Goal: Information Seeking & Learning: Compare options

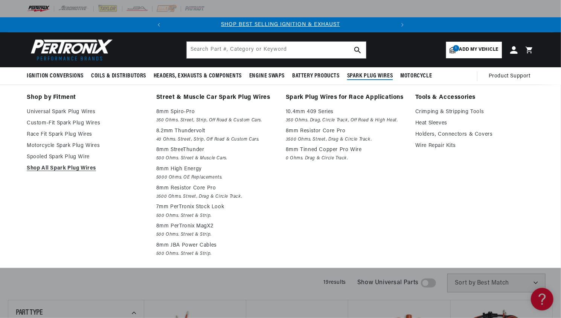
click at [369, 75] on span "Spark Plug Wires" at bounding box center [370, 76] width 46 height 8
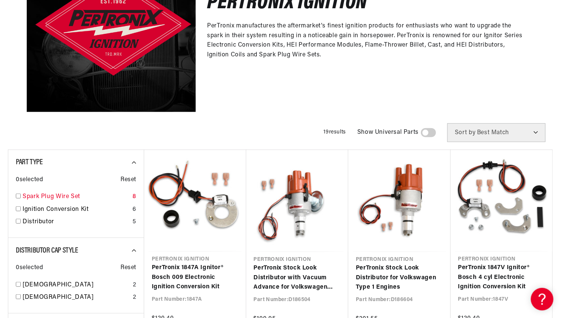
click at [17, 196] on input "checkbox" at bounding box center [18, 196] width 5 height 5
checkbox input "true"
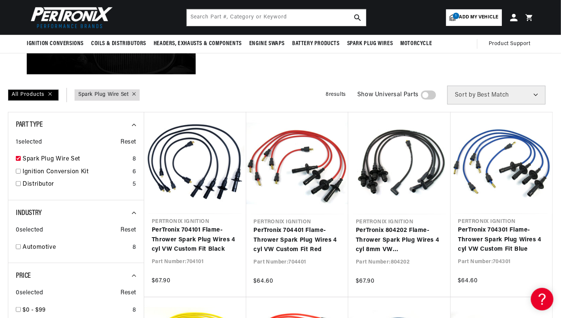
scroll to position [0, 228]
click at [475, 17] on span "Add my vehicle" at bounding box center [478, 17] width 39 height 7
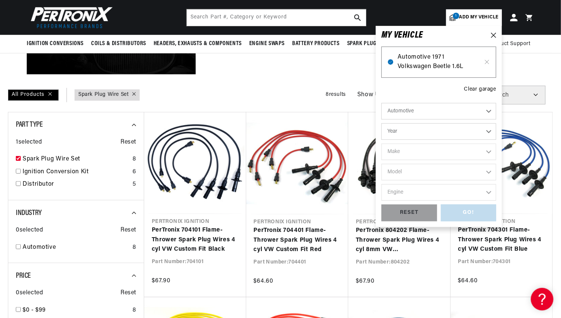
scroll to position [0, 35]
click at [438, 65] on span "Automotive 1971 Volkswagen Beetle 1.6L" at bounding box center [438, 62] width 82 height 19
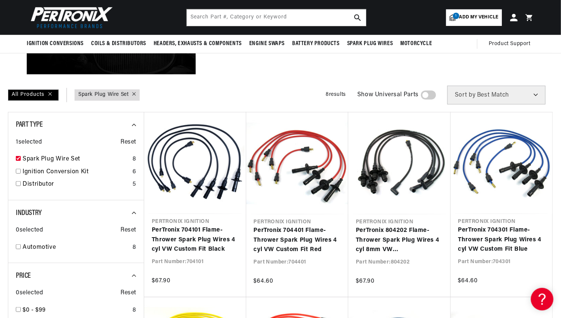
scroll to position [0, 0]
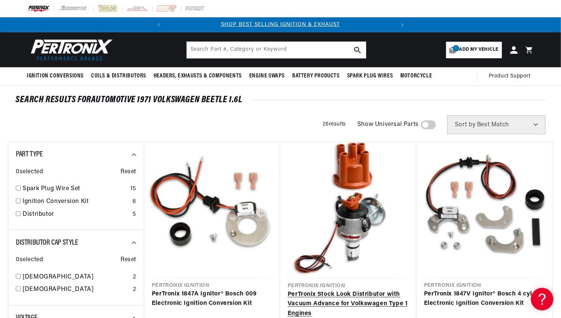
scroll to position [38, 0]
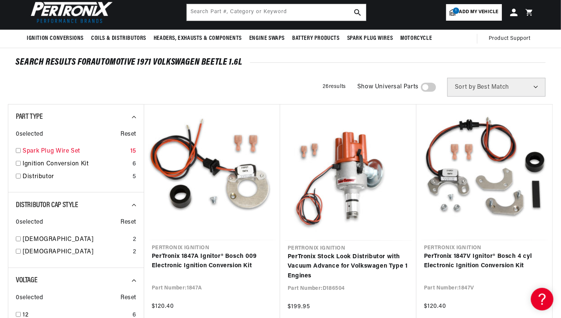
click at [18, 151] on input "checkbox" at bounding box center [18, 150] width 5 height 5
checkbox input "true"
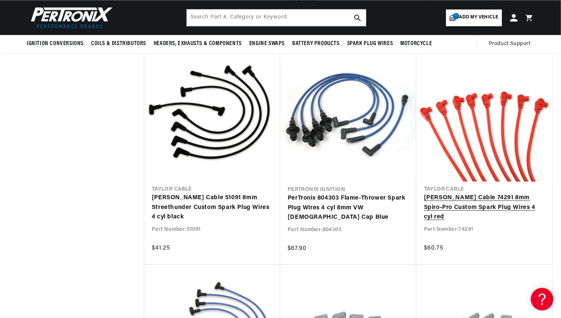
click at [450, 199] on link "Taylor Cable 74291 8mm Spiro-Pro Custom Spark Plug Wires 4 cyl red" at bounding box center [484, 207] width 121 height 29
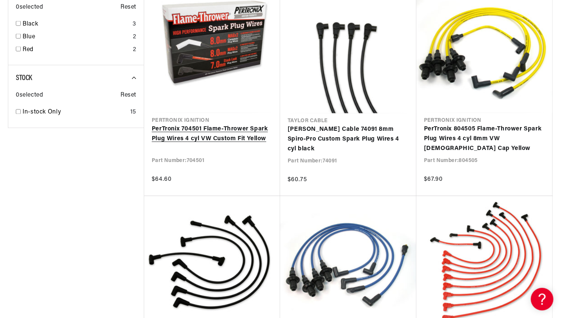
click at [208, 137] on link "PerTronix 704501 Flame-Thrower Spark Plug Wires 4 cyl VW Custom Fit Yellow" at bounding box center [212, 134] width 121 height 19
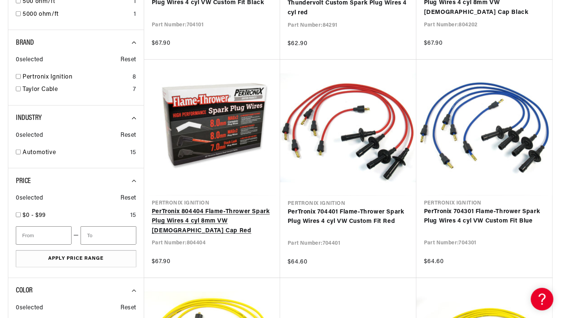
scroll to position [0, 228]
click at [208, 212] on link "PerTronix 804404 Flame-Thrower Spark Plug Wires 4 cyl 8mm VW [DEMOGRAPHIC_DATA]…" at bounding box center [212, 221] width 121 height 29
